Goal: Task Accomplishment & Management: Manage account settings

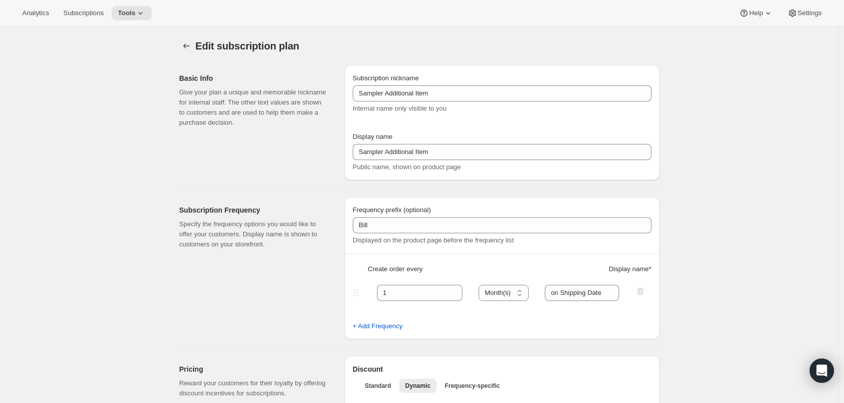
select select "MONTH"
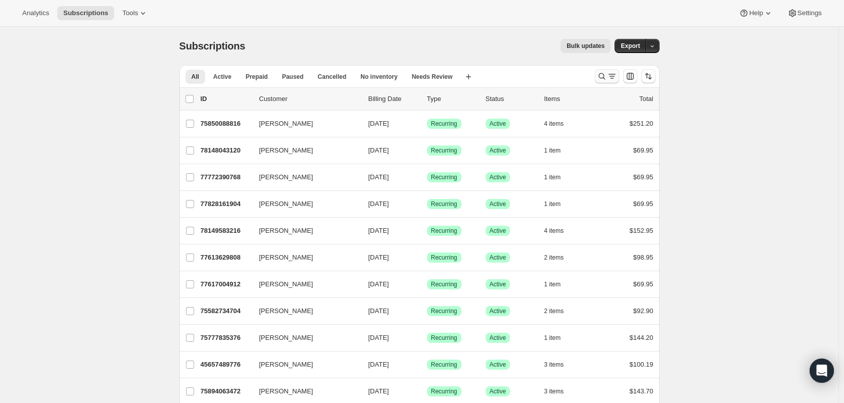
click at [604, 74] on icon "Search and filter results" at bounding box center [602, 76] width 7 height 7
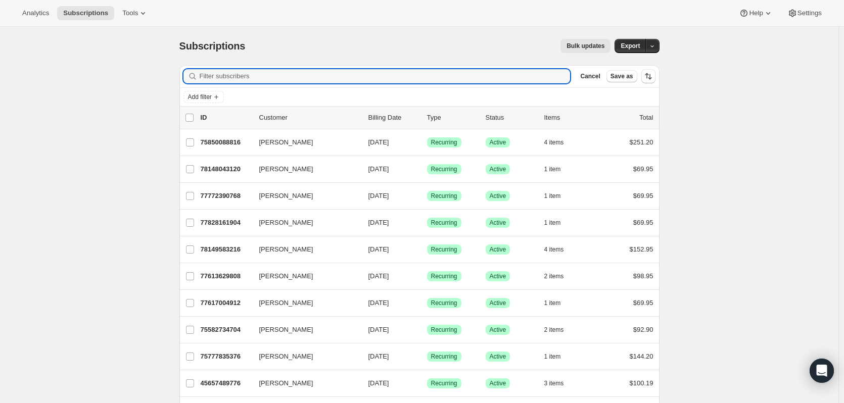
paste input "77850673520"
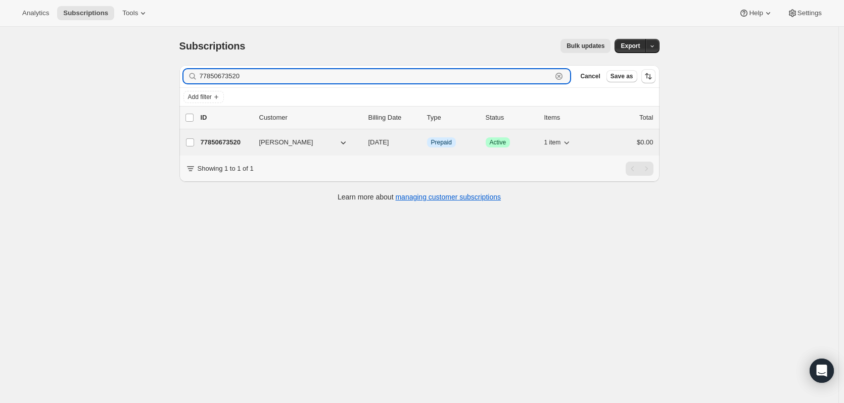
type input "77850673520"
click at [220, 138] on p "77850673520" at bounding box center [226, 143] width 51 height 10
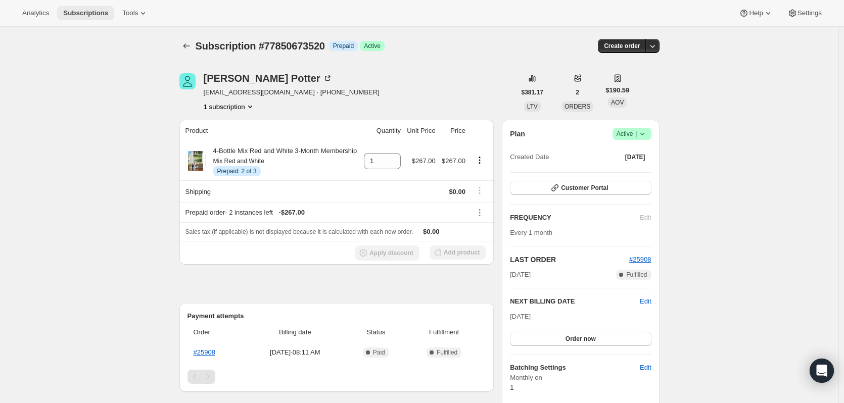
click at [94, 14] on span "Subscriptions" at bounding box center [85, 13] width 45 height 8
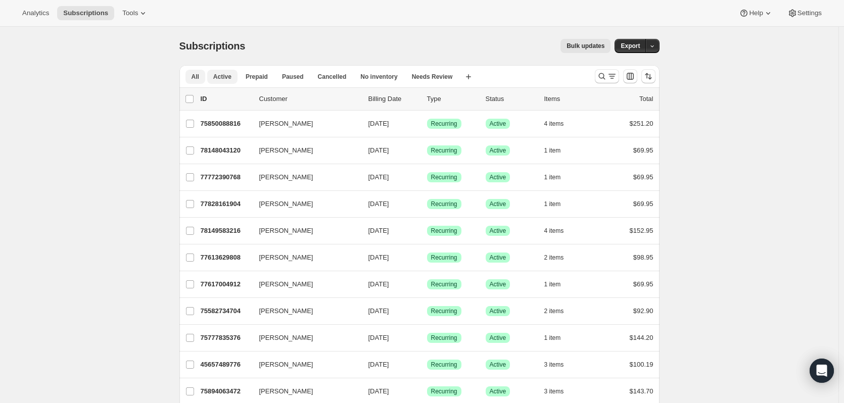
click at [224, 77] on span "Active" at bounding box center [222, 77] width 18 height 8
click at [196, 73] on span "All" at bounding box center [196, 77] width 8 height 8
click at [193, 97] on input "0 selected" at bounding box center [190, 99] width 8 height 8
checkbox input "true"
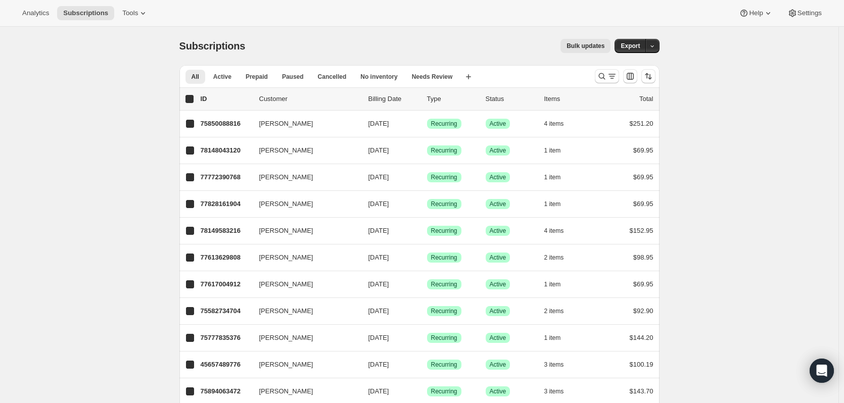
checkbox input "true"
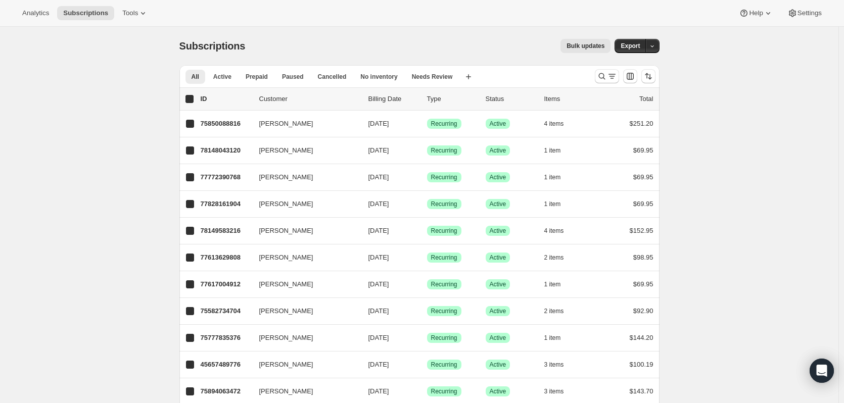
checkbox input "true"
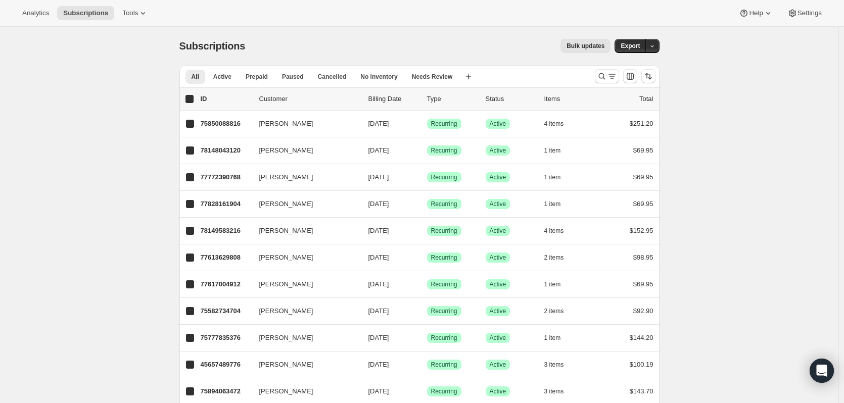
checkbox input "true"
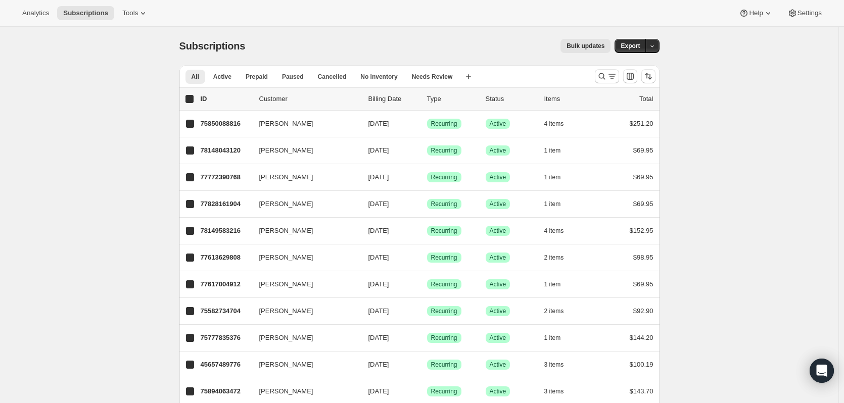
checkbox input "true"
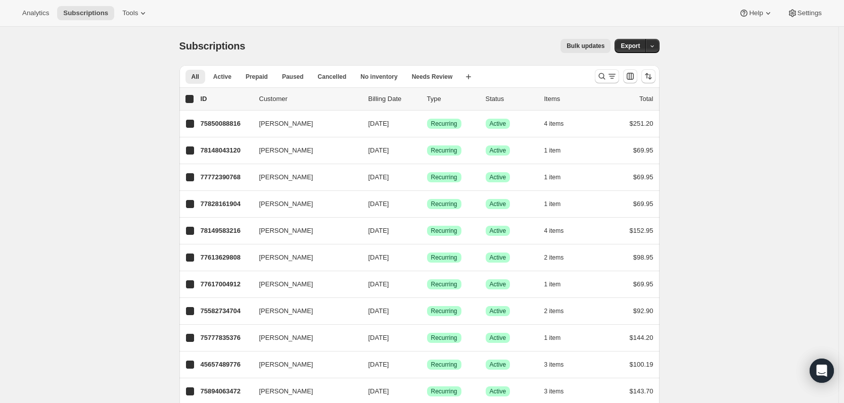
checkbox input "true"
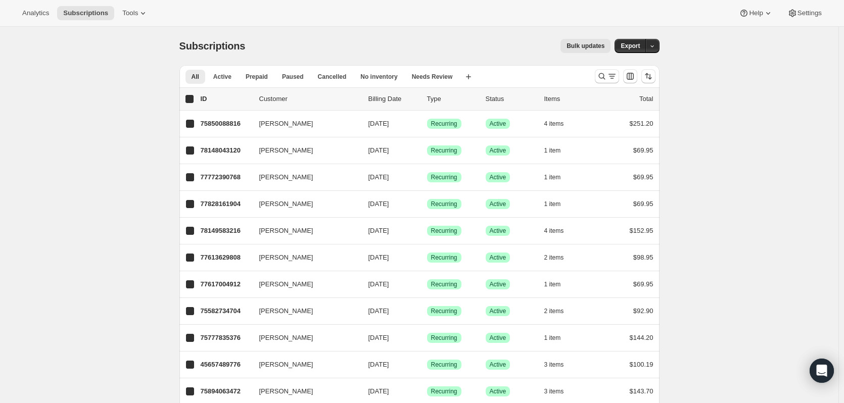
checkbox input "true"
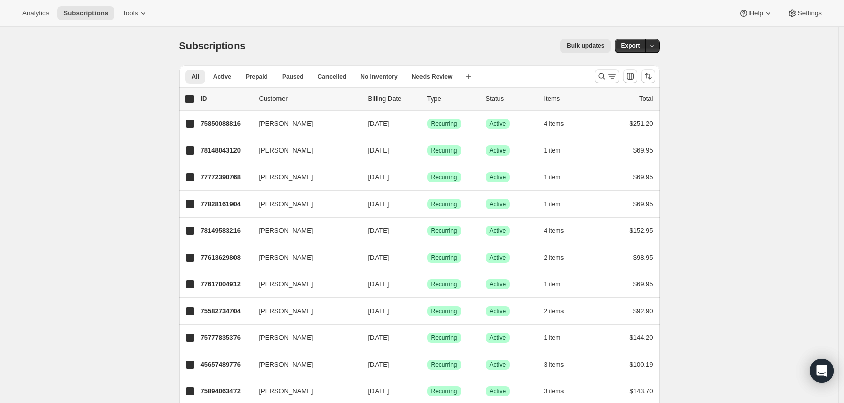
checkbox input "true"
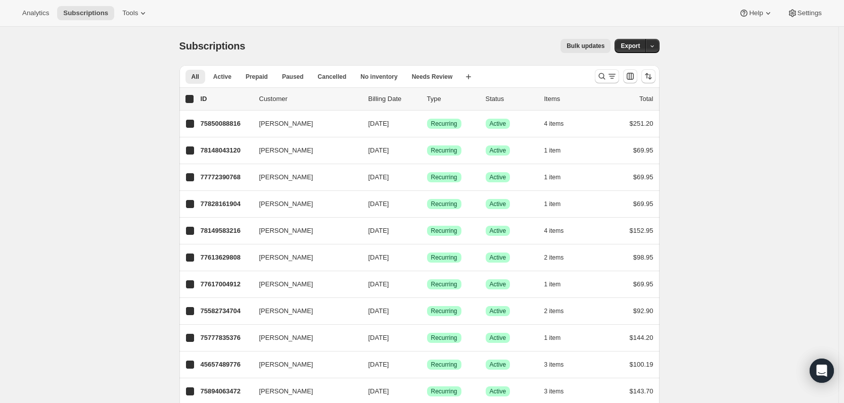
checkbox input "true"
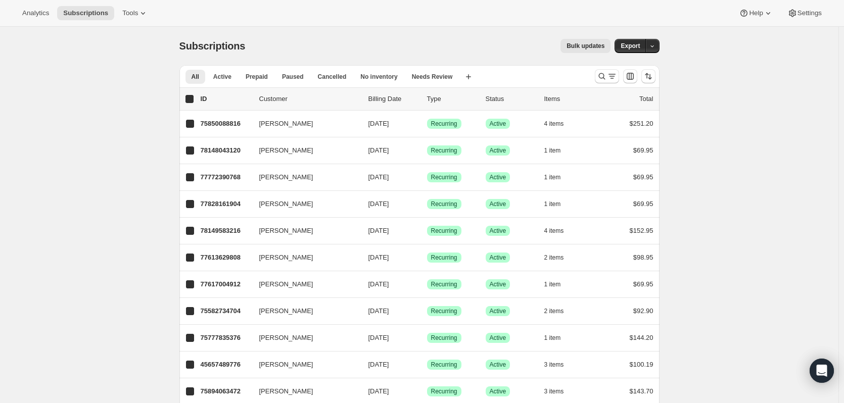
checkbox input "true"
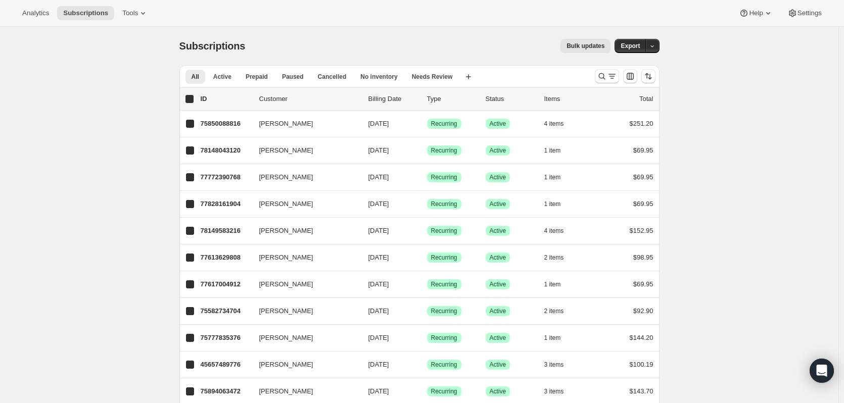
checkbox input "true"
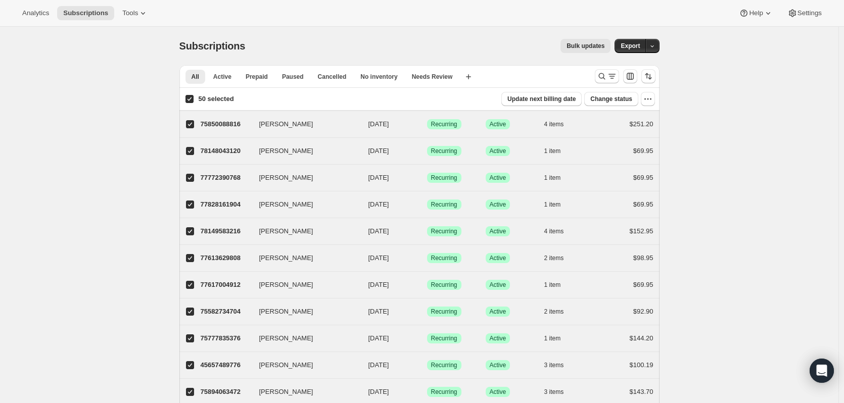
click at [193, 97] on input "50 selected" at bounding box center [190, 99] width 8 height 8
checkbox input "false"
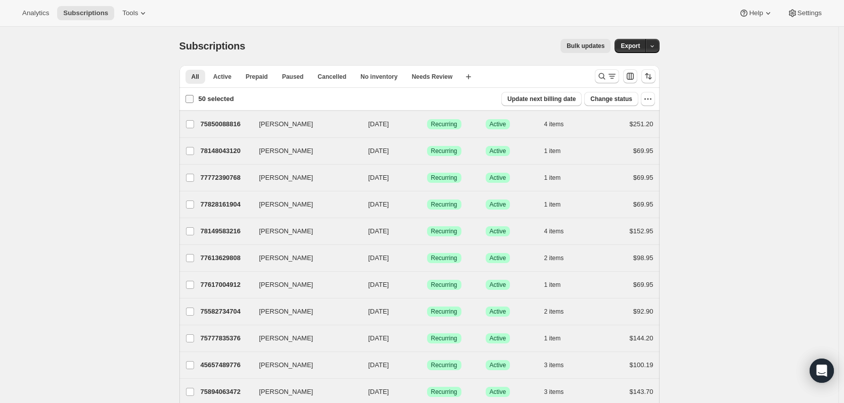
checkbox input "false"
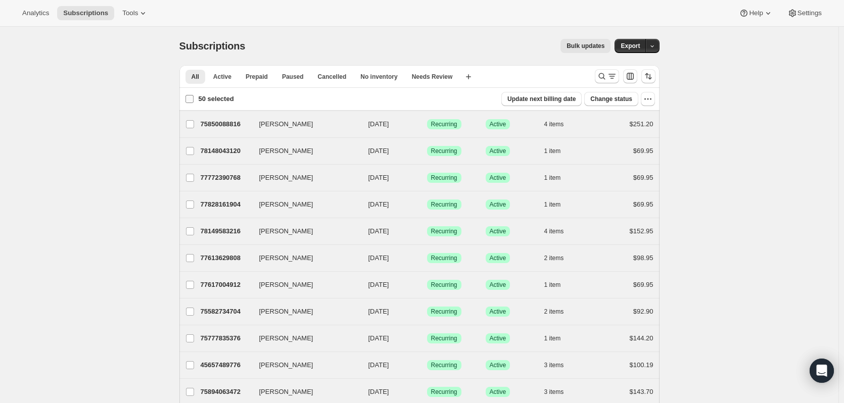
checkbox input "false"
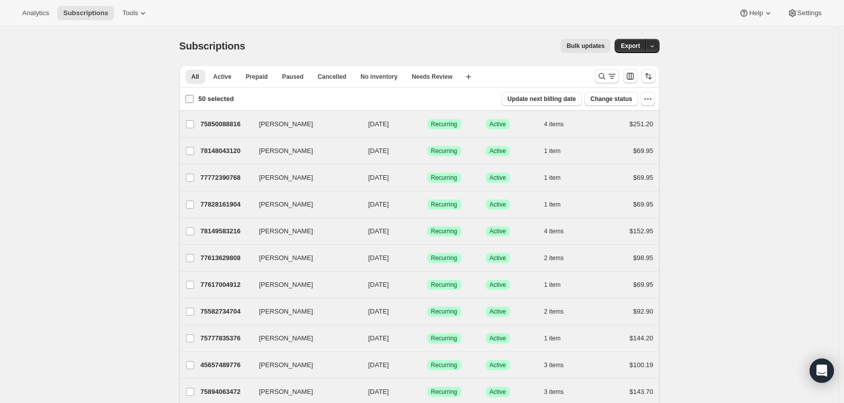
checkbox input "false"
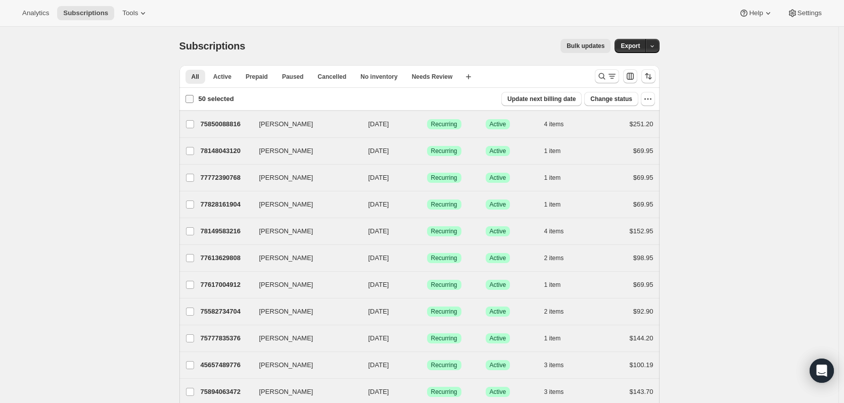
checkbox input "false"
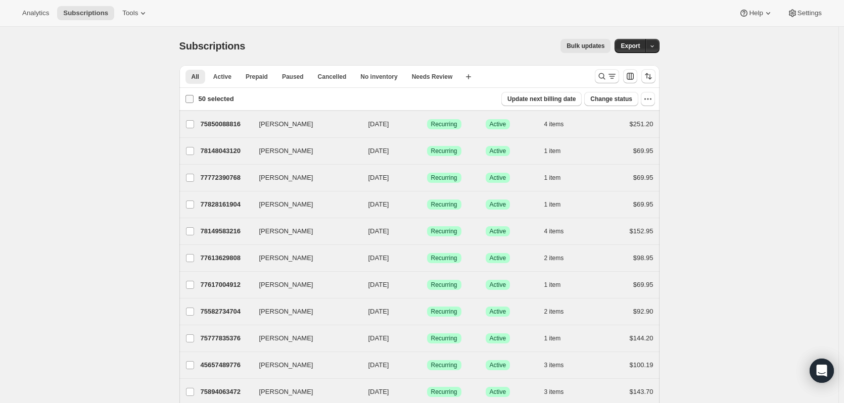
checkbox input "false"
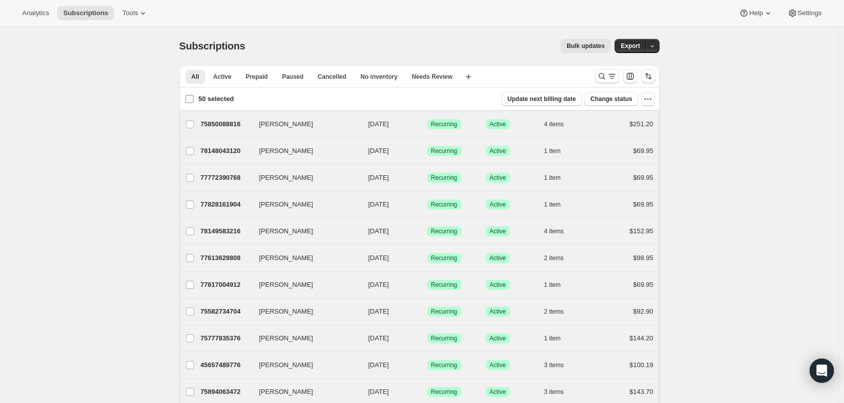
checkbox input "false"
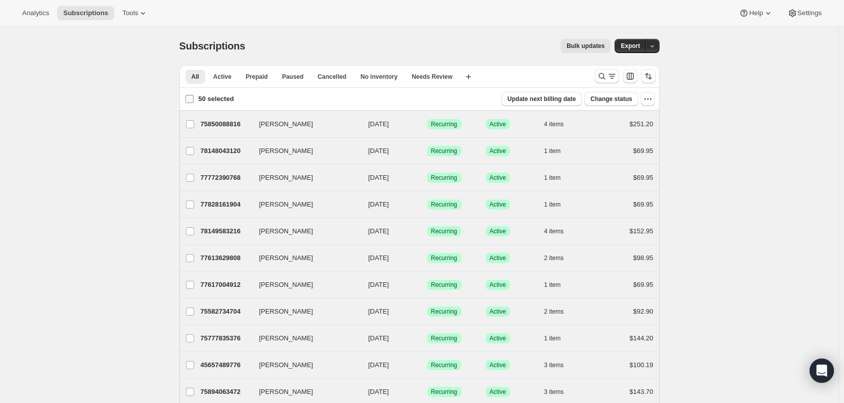
checkbox input "false"
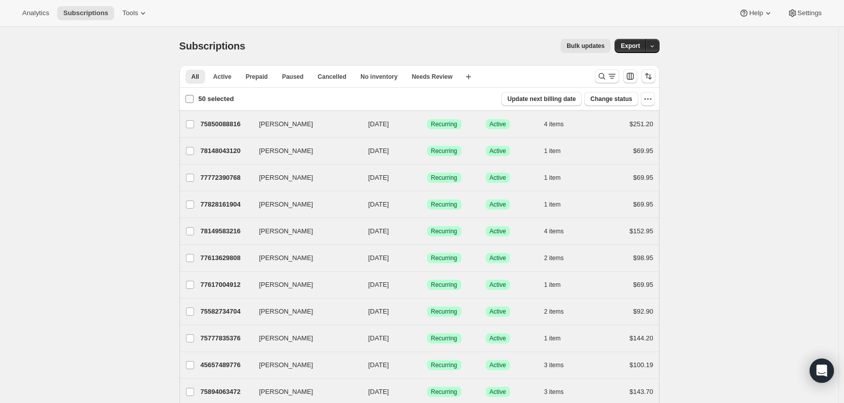
checkbox input "false"
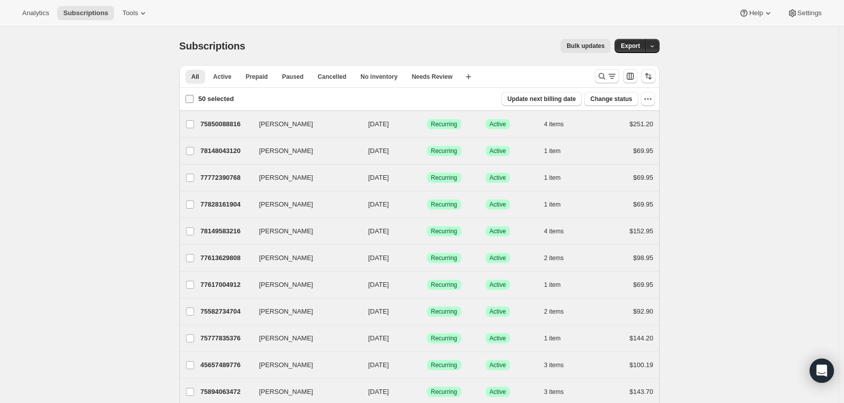
checkbox input "false"
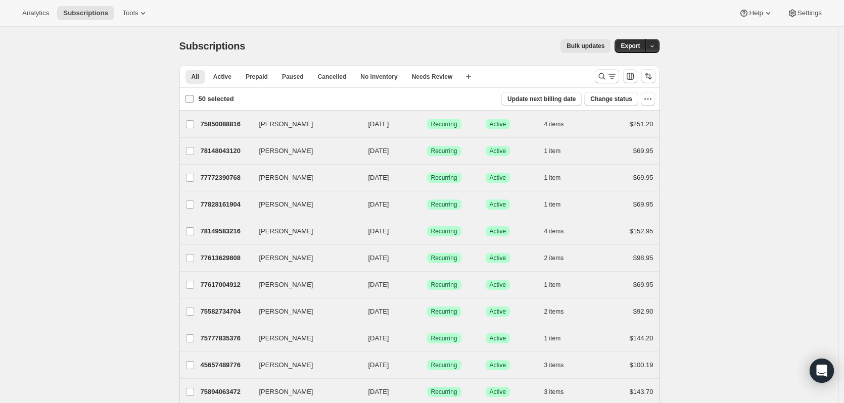
checkbox input "false"
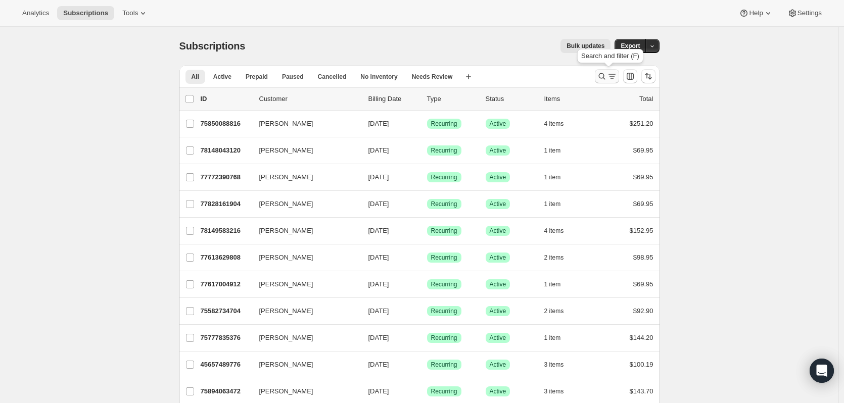
click at [614, 72] on icon "Search and filter results" at bounding box center [612, 76] width 10 height 10
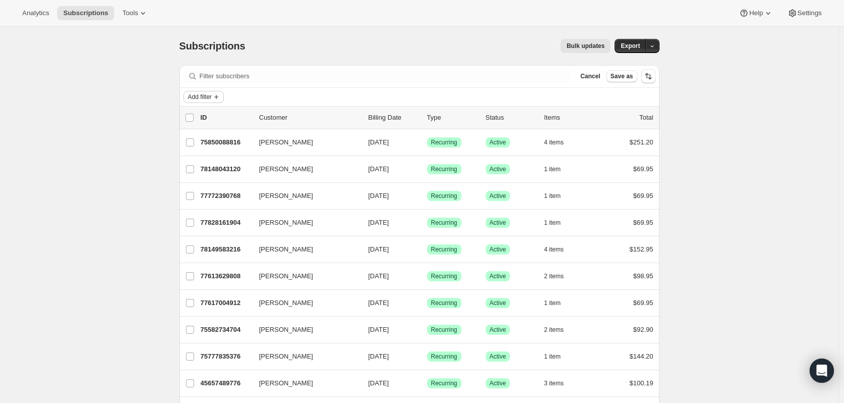
click at [219, 97] on icon "Add filter" at bounding box center [216, 97] width 8 height 8
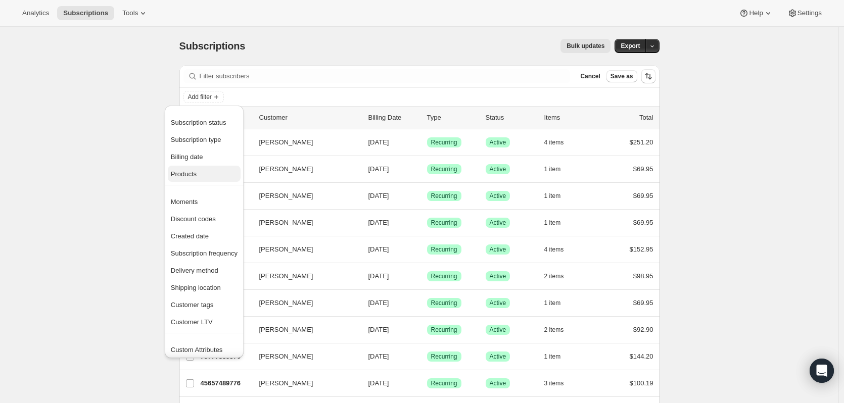
click at [185, 174] on span "Products" at bounding box center [184, 174] width 26 height 8
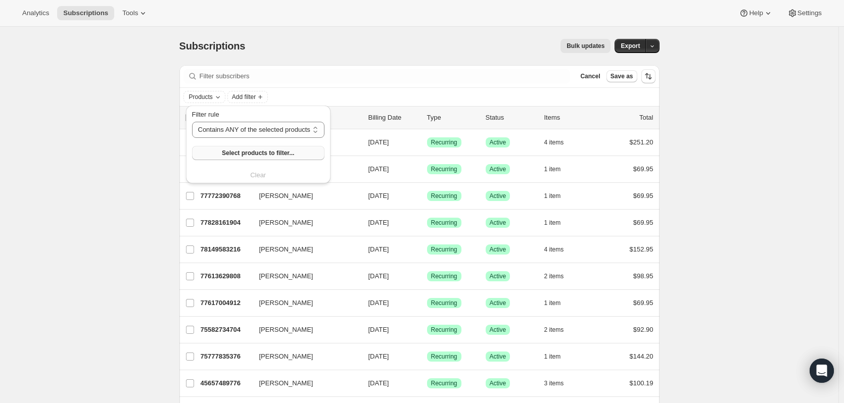
click at [248, 153] on span "Select products to filter..." at bounding box center [258, 153] width 72 height 8
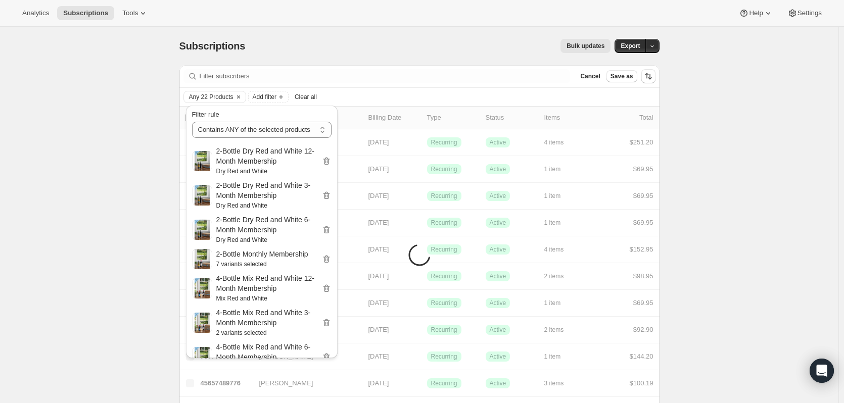
click at [349, 47] on div "Bulk updates" at bounding box center [433, 46] width 353 height 14
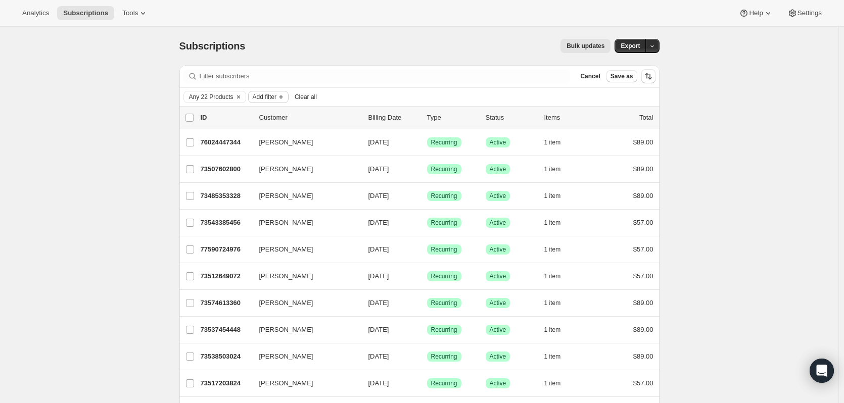
click at [283, 97] on icon "Add filter" at bounding box center [281, 97] width 4 height 4
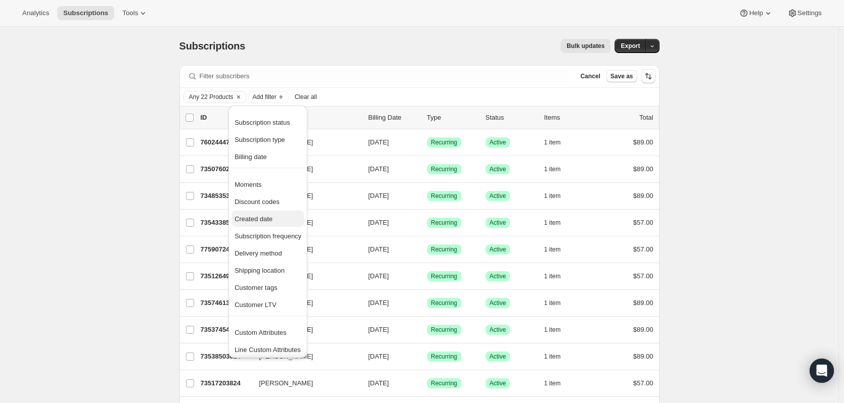
click at [259, 220] on span "Created date" at bounding box center [254, 219] width 38 height 8
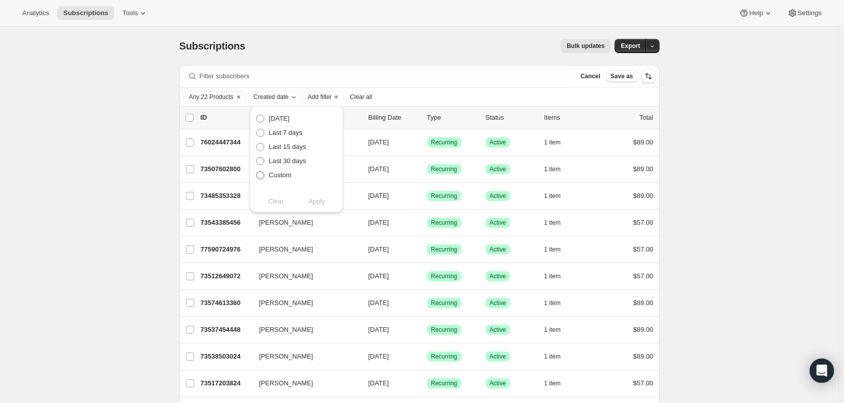
click at [277, 174] on span "Custom" at bounding box center [280, 175] width 23 height 8
click at [257, 172] on input "Custom" at bounding box center [256, 171] width 1 height 1
radio input "true"
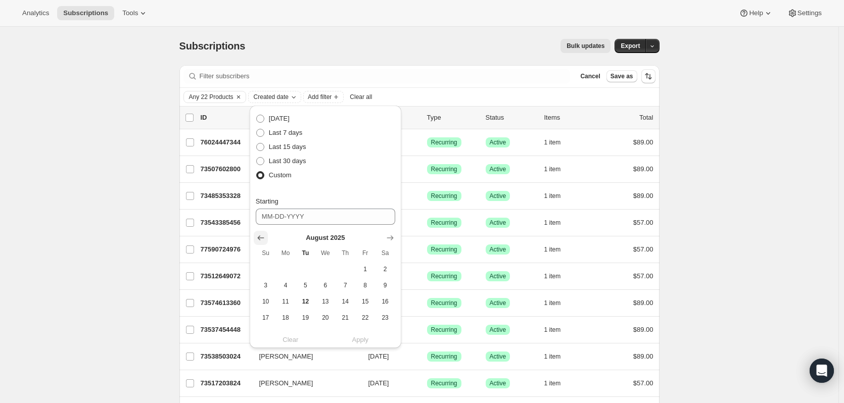
click at [258, 239] on icon "Show previous month, July 2025" at bounding box center [260, 238] width 7 height 5
click at [303, 265] on button "1" at bounding box center [306, 269] width 20 height 16
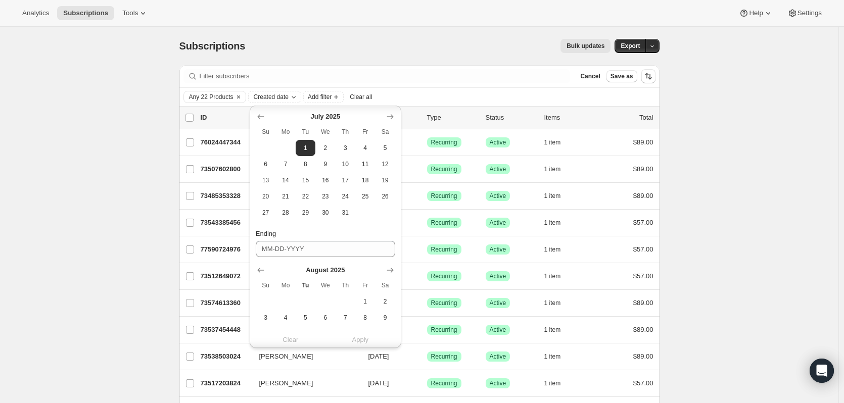
scroll to position [126, 0]
click at [347, 207] on span "31" at bounding box center [346, 208] width 12 height 8
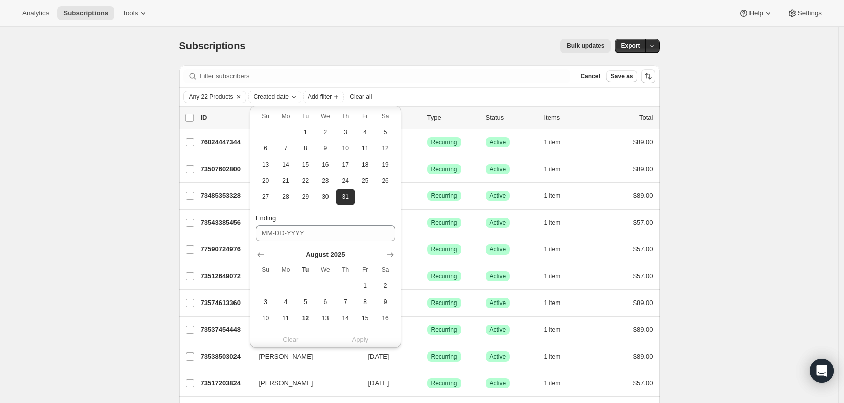
scroll to position [202, 0]
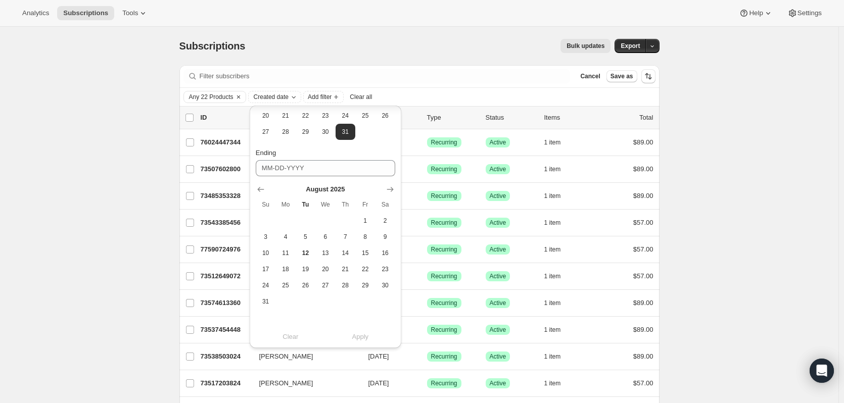
click at [362, 336] on div "Clear Apply" at bounding box center [326, 337] width 140 height 10
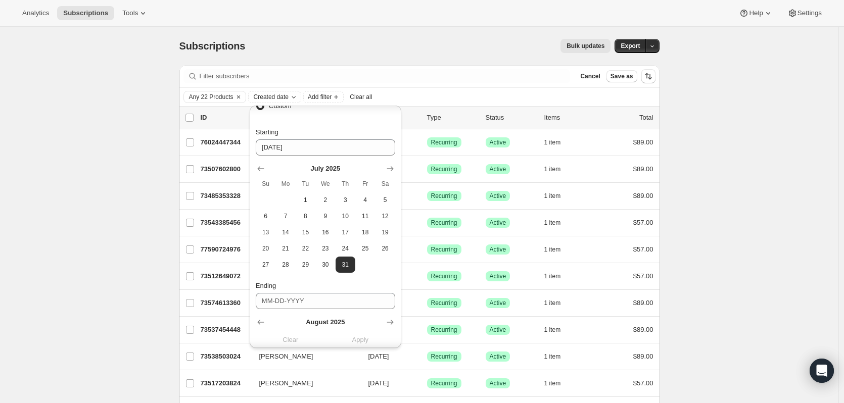
scroll to position [61, 0]
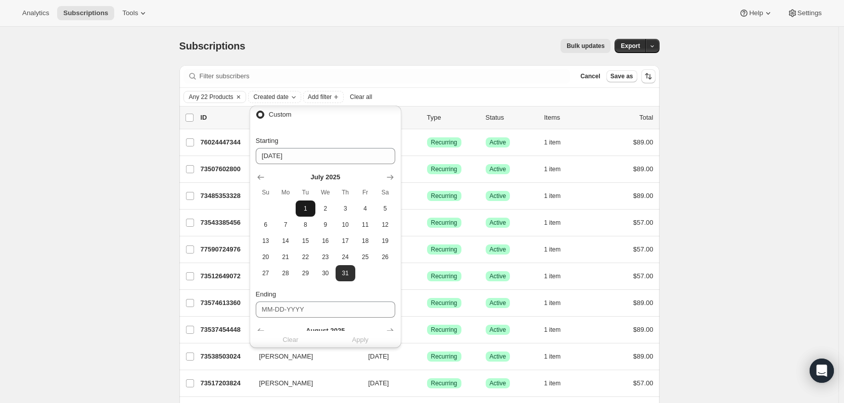
click at [307, 207] on span "1" at bounding box center [306, 209] width 12 height 8
type input "[DATE]"
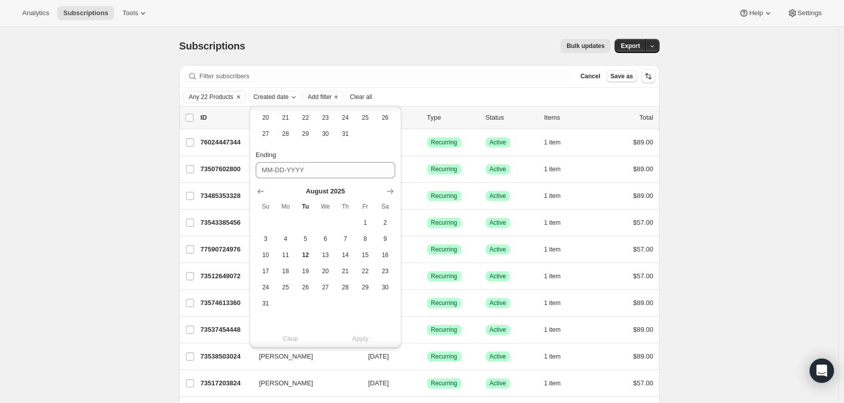
scroll to position [202, 0]
click at [261, 189] on icon "Show previous month, July 2025" at bounding box center [261, 190] width 10 height 10
click at [344, 302] on span "31" at bounding box center [346, 302] width 12 height 8
type input "[DATE]"
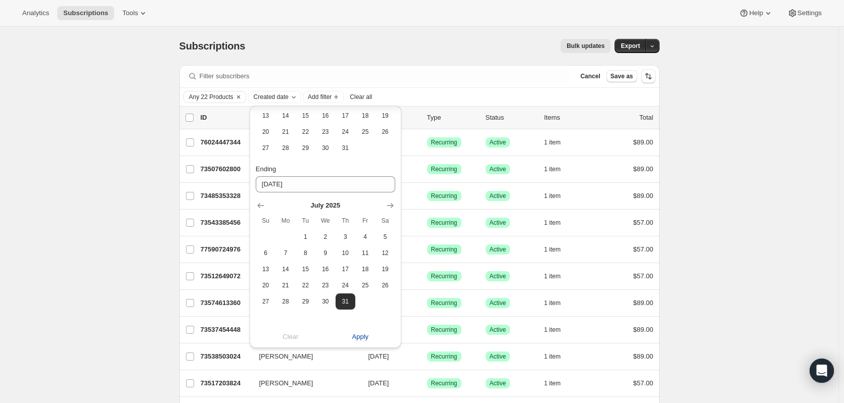
click at [360, 335] on span "Apply" at bounding box center [360, 337] width 17 height 10
click at [745, 227] on div "Subscriptions. This page is ready Subscriptions Bulk updates More actions Bulk …" at bounding box center [419, 401] width 839 height 748
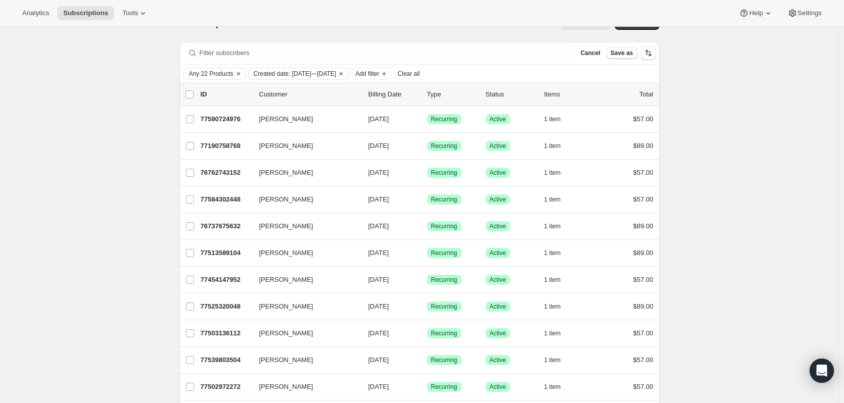
scroll to position [0, 0]
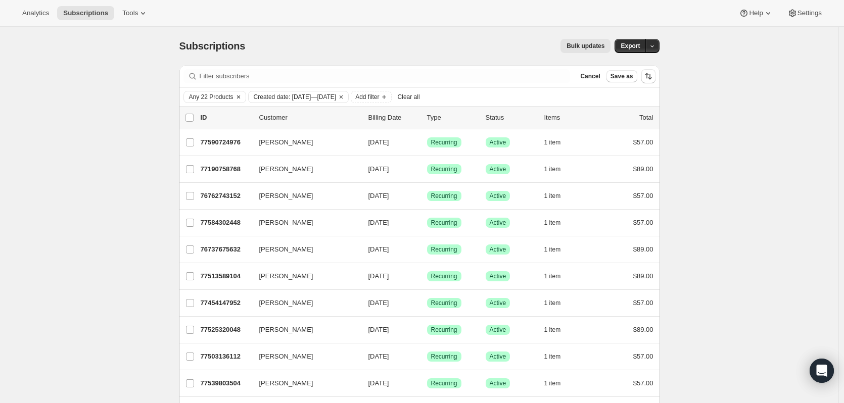
click at [221, 95] on span "Any 22 Products" at bounding box center [211, 97] width 44 height 8
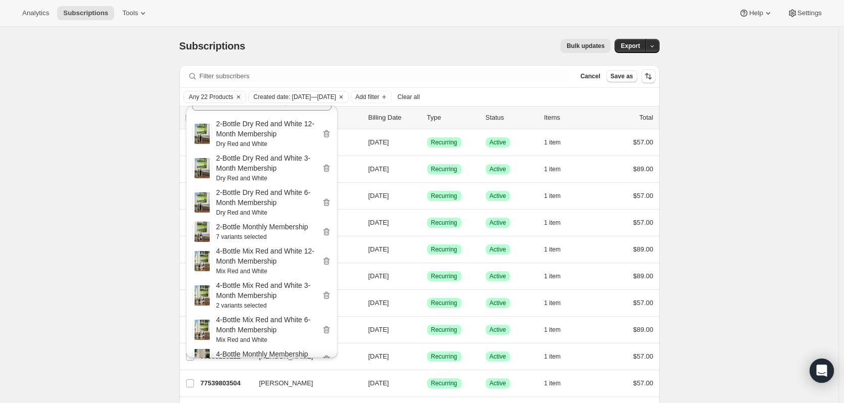
scroll to position [14, 0]
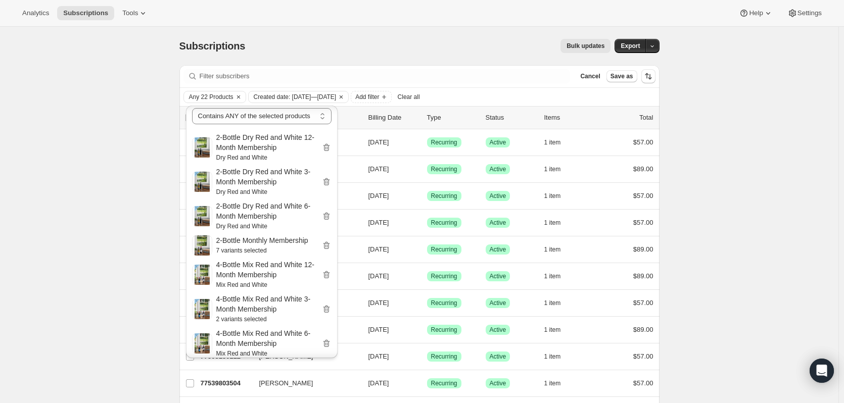
click at [355, 25] on div "Analytics Subscriptions Tools Help Settings" at bounding box center [422, 13] width 844 height 27
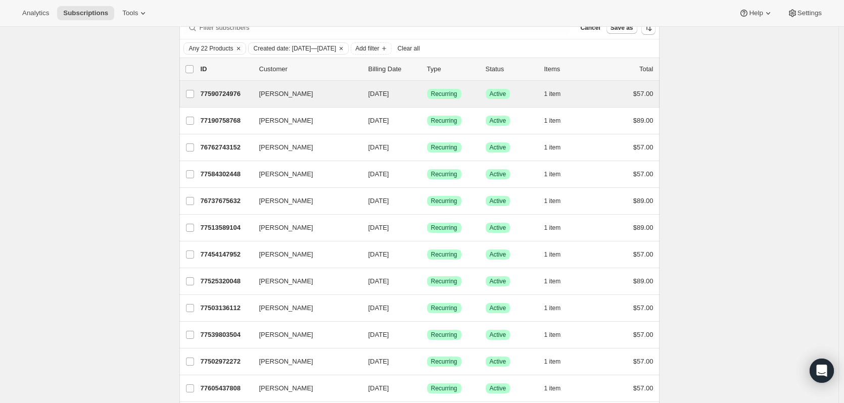
scroll to position [43, 0]
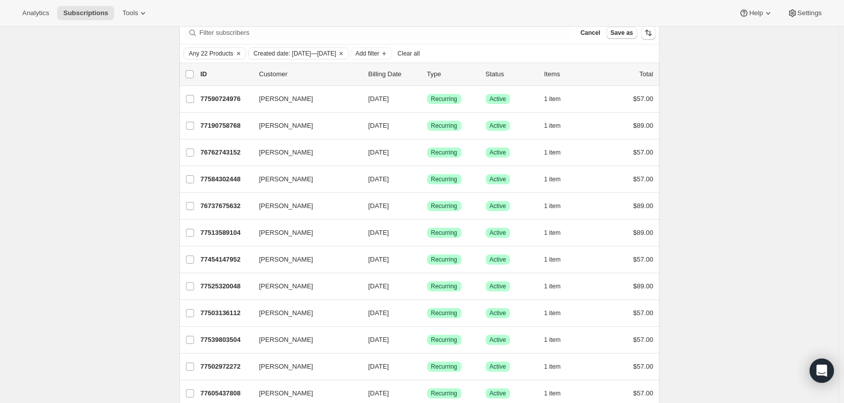
click at [282, 72] on p "Customer" at bounding box center [309, 74] width 101 height 10
click at [654, 33] on icon "Sort the results" at bounding box center [649, 33] width 10 height 10
click at [615, 109] on span "Created date" at bounding box center [622, 108] width 38 height 8
click at [590, 105] on input "Created date" at bounding box center [590, 104] width 1 height 1
radio input "true"
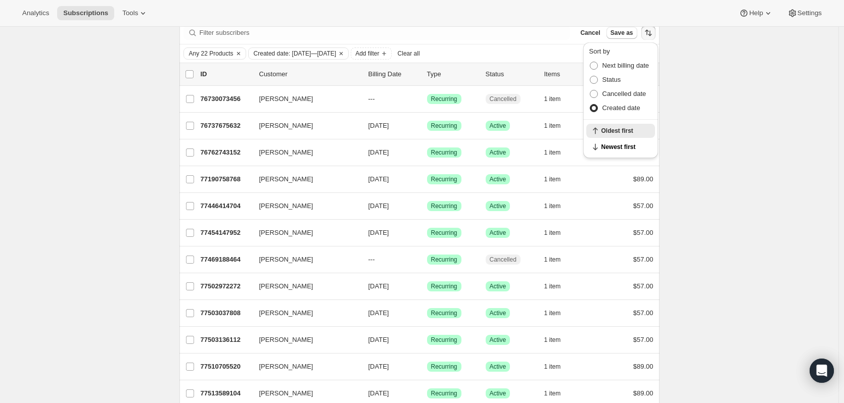
click at [685, 73] on div "Subscriptions. This page is ready Subscriptions Bulk updates More actions Bulk …" at bounding box center [419, 357] width 839 height 748
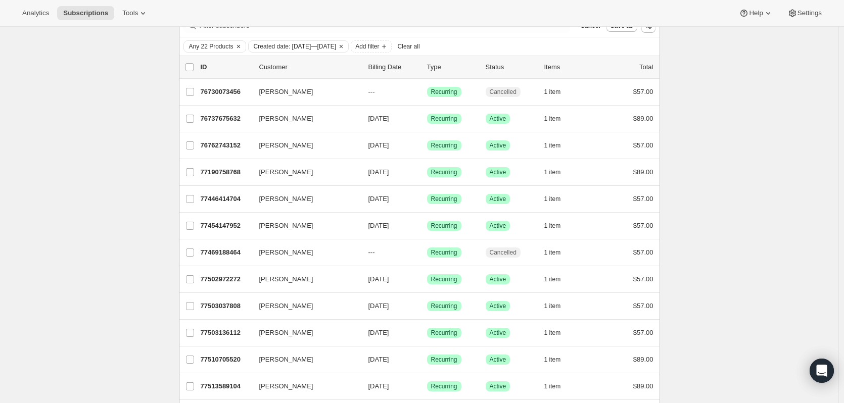
scroll to position [45, 0]
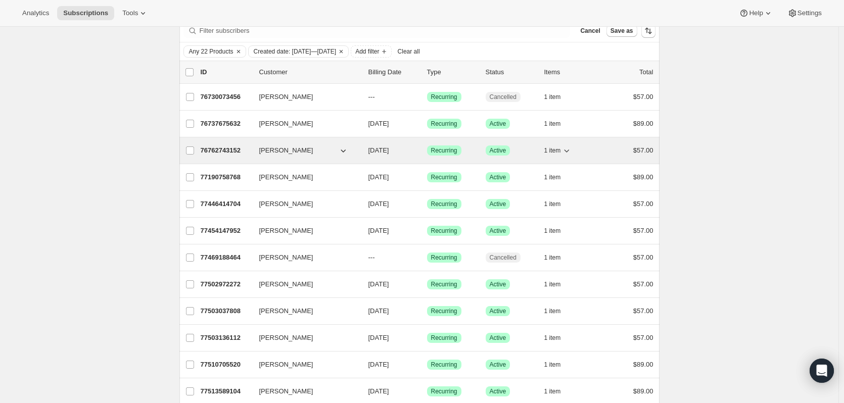
click at [346, 149] on icon "button" at bounding box center [343, 151] width 10 height 10
click at [345, 150] on icon "button" at bounding box center [343, 151] width 10 height 10
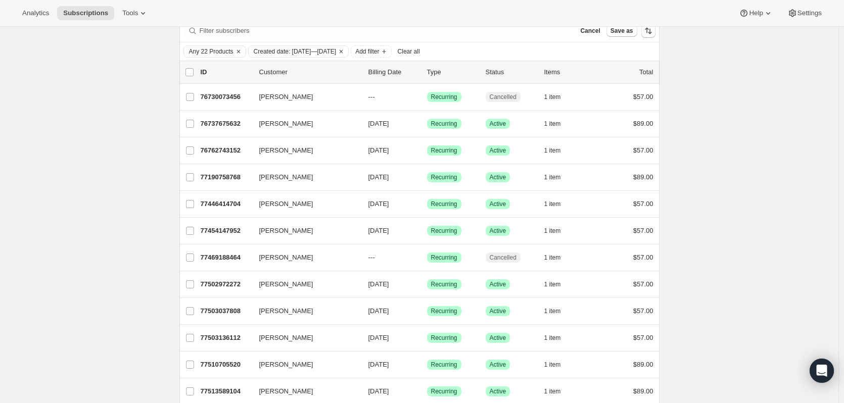
click at [754, 101] on div "Subscriptions. This page is ready Subscriptions Bulk updates More actions Bulk …" at bounding box center [419, 355] width 839 height 748
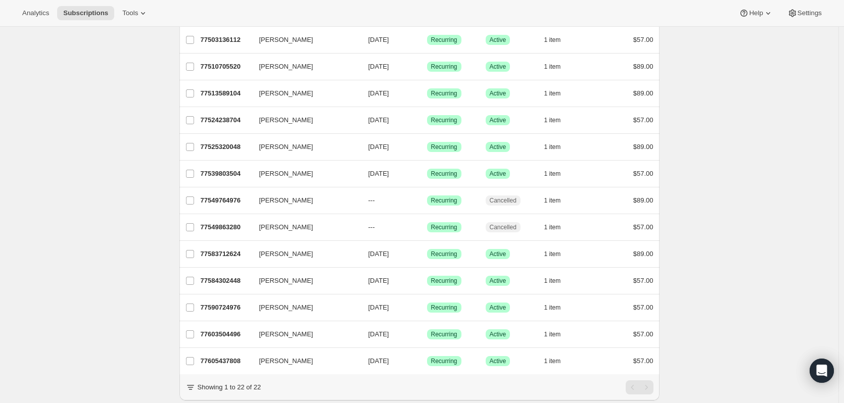
scroll to position [379, 0]
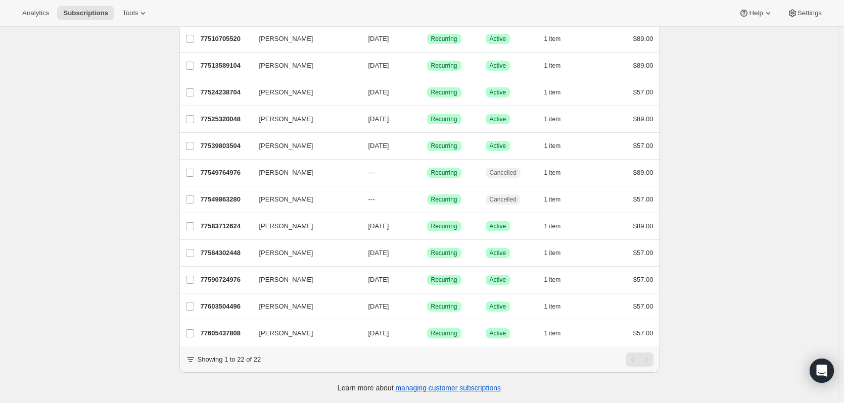
drag, startPoint x: 229, startPoint y: 297, endPoint x: 95, endPoint y: 287, distance: 134.9
click at [95, 287] on div "Subscriptions. This page is ready Subscriptions Bulk updates More actions Bulk …" at bounding box center [419, 29] width 839 height 748
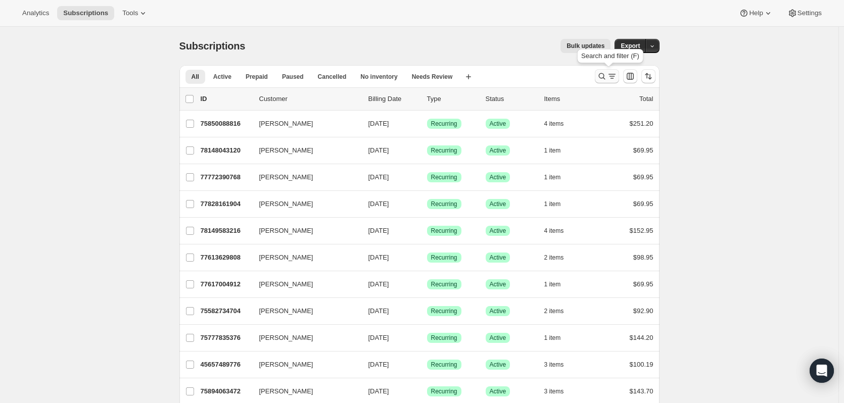
click at [605, 75] on icon "Search and filter results" at bounding box center [602, 76] width 7 height 7
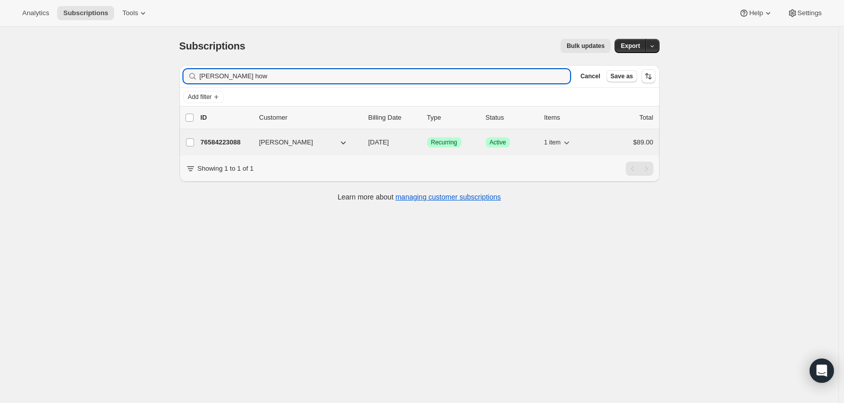
type input "jodi how"
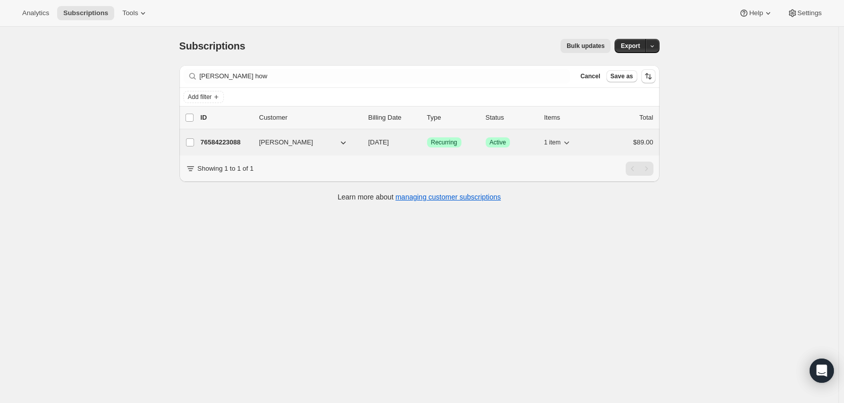
click at [227, 141] on p "76584223088" at bounding box center [226, 143] width 51 height 10
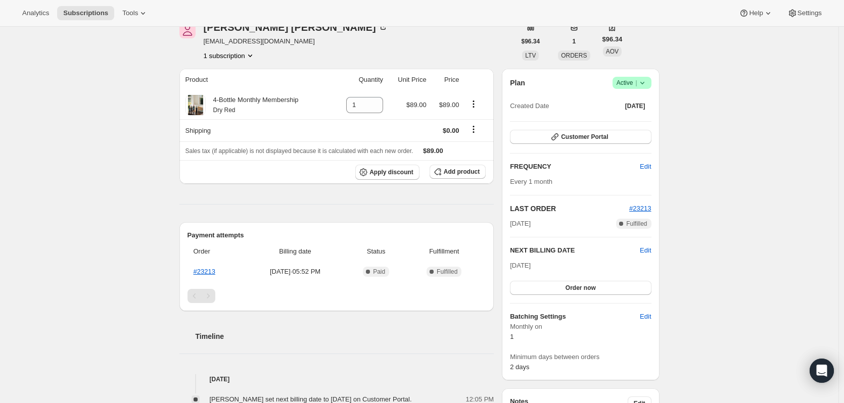
scroll to position [52, 0]
click at [19, 83] on div "Subscription #76584223088. This page is ready Subscription #76584223088 Success…" at bounding box center [419, 310] width 839 height 671
